Goal: Task Accomplishment & Management: Use online tool/utility

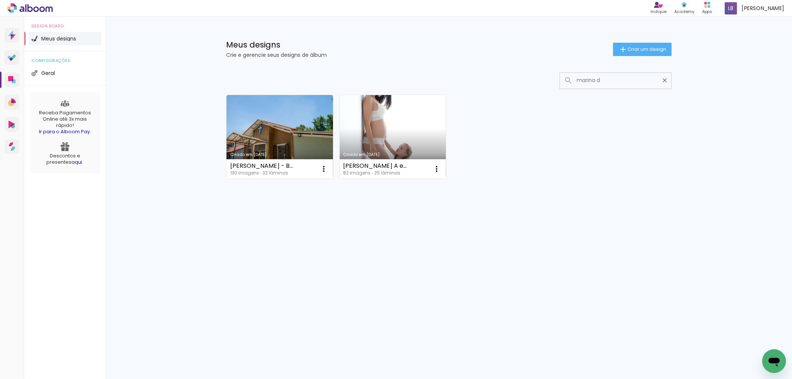
type input "marina d"
type paper-input "marina d"
click at [376, 145] on link "Criado em [DATE]" at bounding box center [393, 137] width 107 height 84
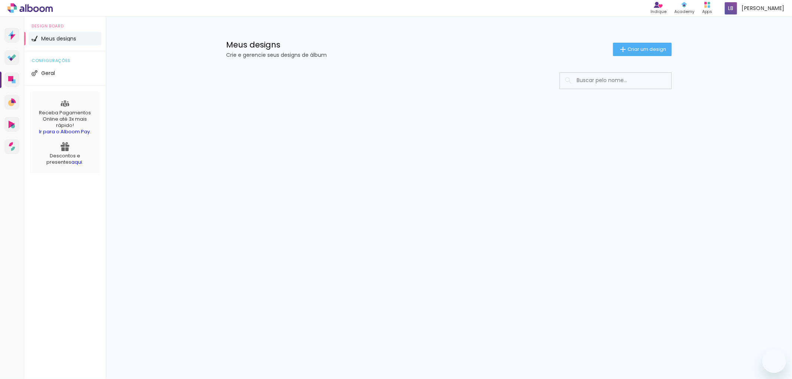
click at [603, 80] on input at bounding box center [626, 80] width 106 height 15
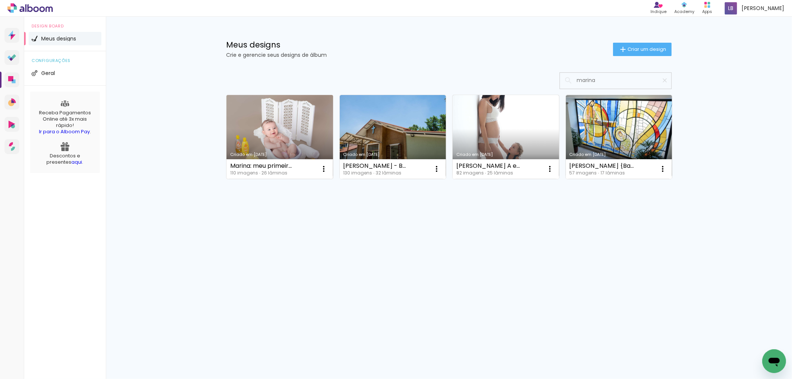
type input "marina"
type paper-input "marina"
click at [258, 136] on link "Criado em 14/04/23" at bounding box center [279, 137] width 107 height 84
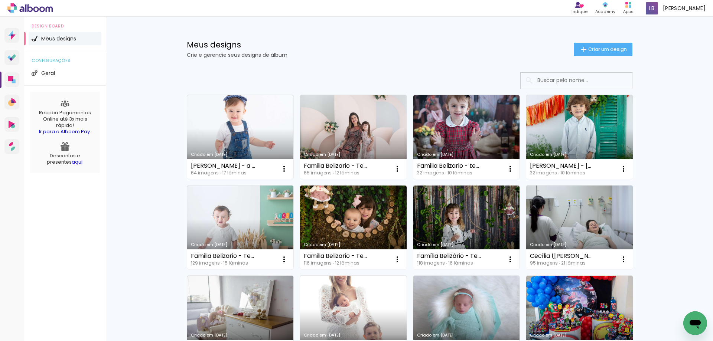
click at [598, 84] on input at bounding box center [586, 80] width 106 height 15
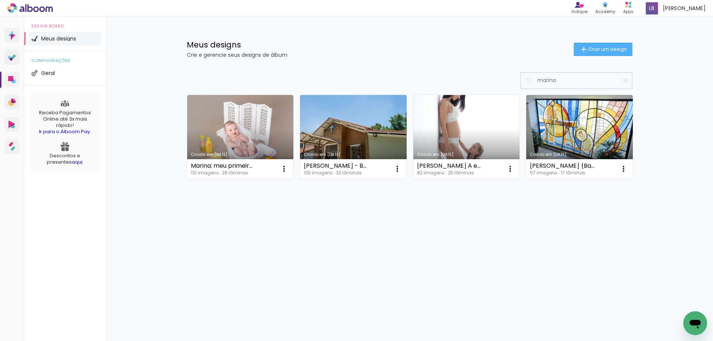
type input "marina"
type paper-input "marina"
click at [386, 137] on link "Criado em [DATE]" at bounding box center [353, 137] width 107 height 84
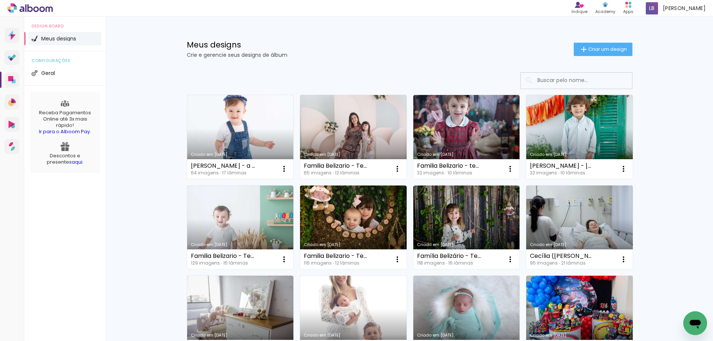
click at [547, 81] on input at bounding box center [586, 80] width 106 height 15
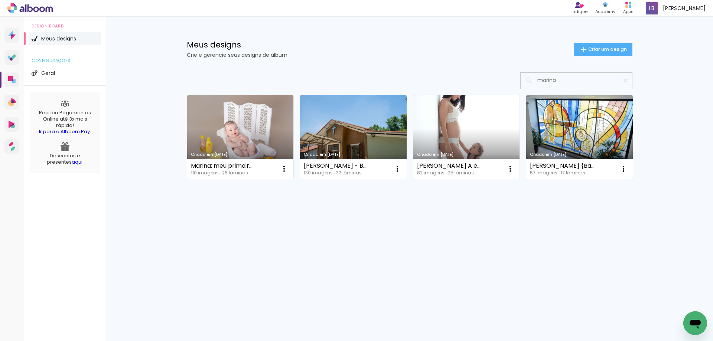
type input "marina"
type paper-input "marina"
click at [135, 91] on div "Meus designs Crie e gerencie seus designs de álbum Criar um design Criado em [D…" at bounding box center [409, 133] width 607 height 232
